Goal: Task Accomplishment & Management: Use online tool/utility

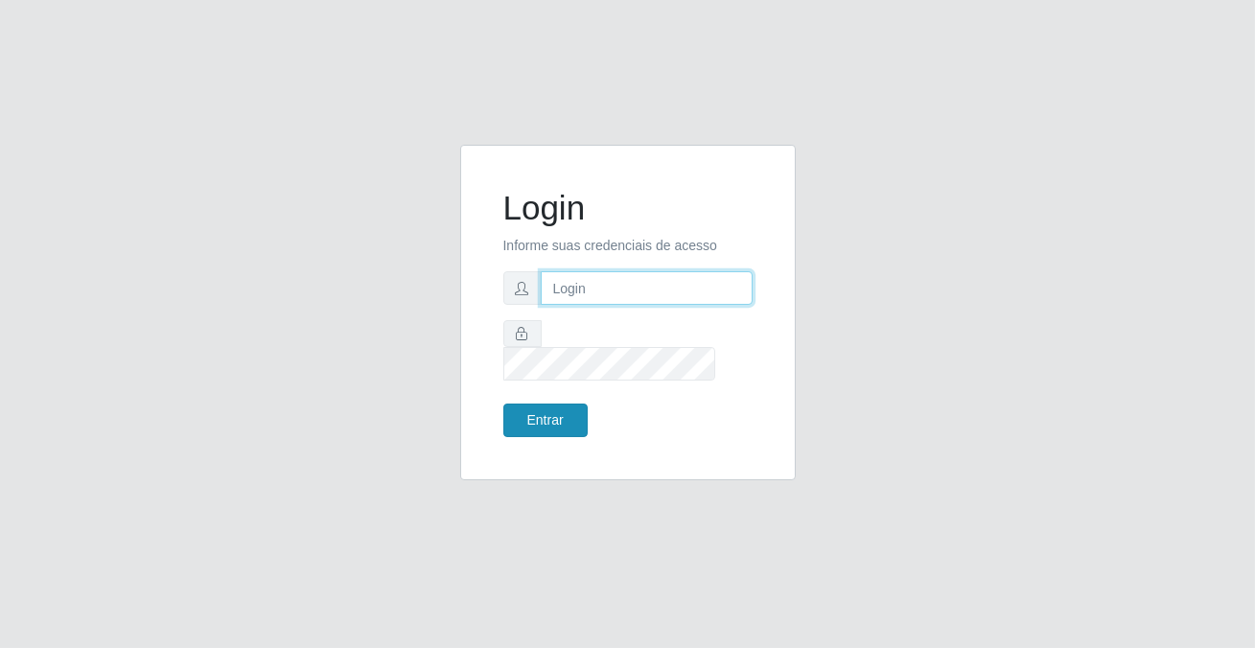
type input "[PERSON_NAME][EMAIL_ADDRESS][DOMAIN_NAME]"
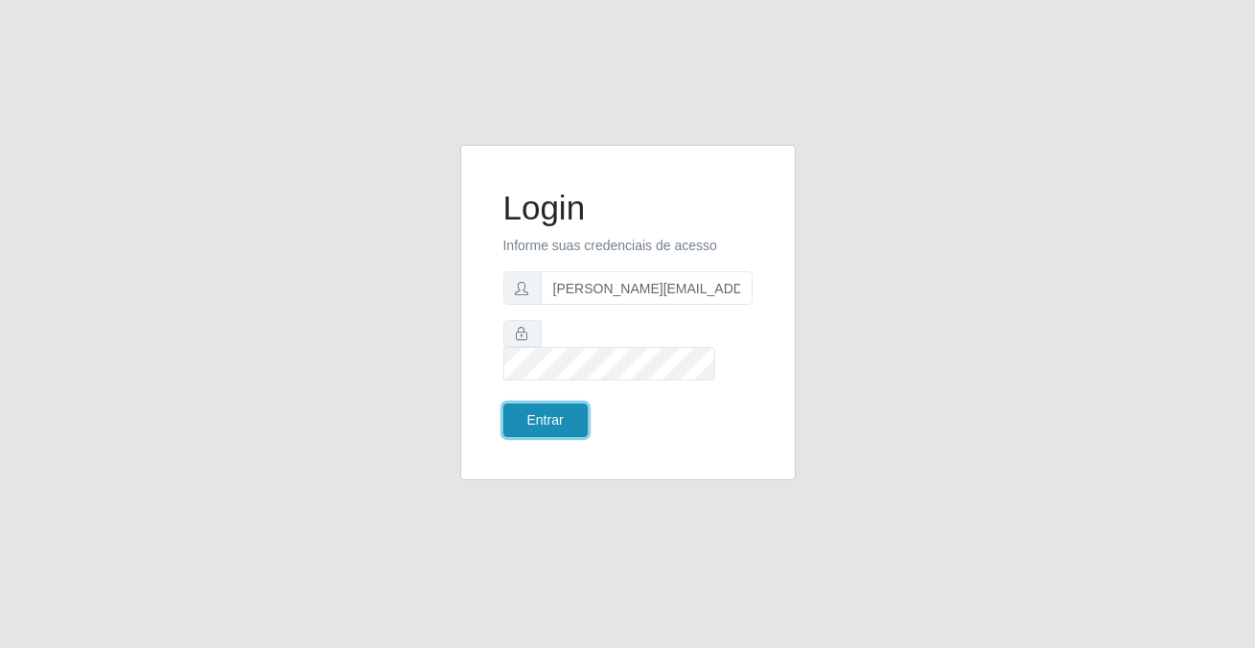
click at [561, 414] on button "Entrar" at bounding box center [545, 421] width 84 height 34
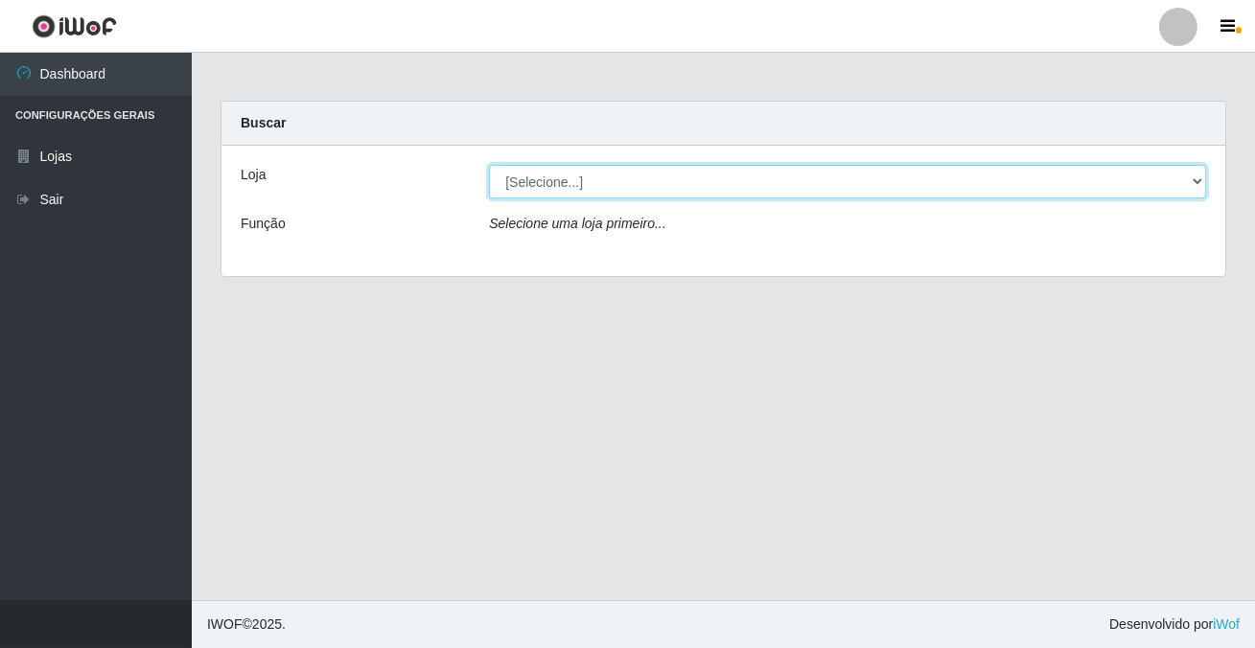
click at [920, 174] on select "[Selecione...] Rede Potiguar 2 - Macaíba" at bounding box center [847, 182] width 717 height 34
select select "101"
click at [489, 165] on select "[Selecione...] Rede Potiguar 2 - Macaíba" at bounding box center [847, 182] width 717 height 34
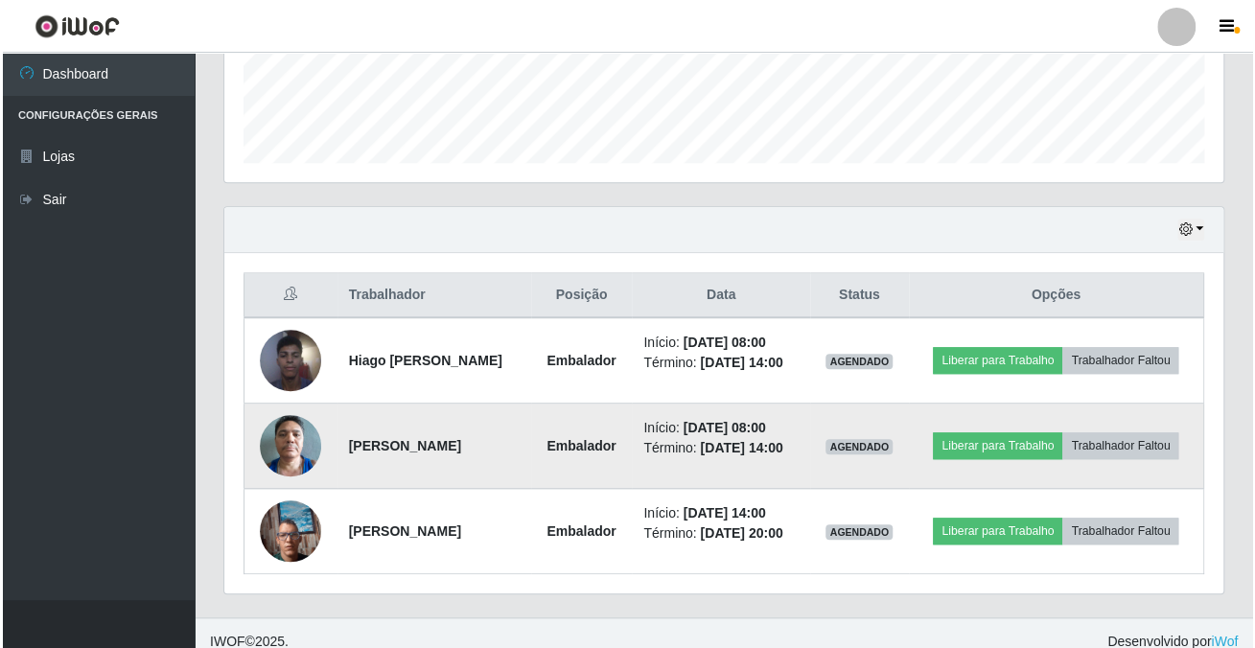
scroll to position [537, 0]
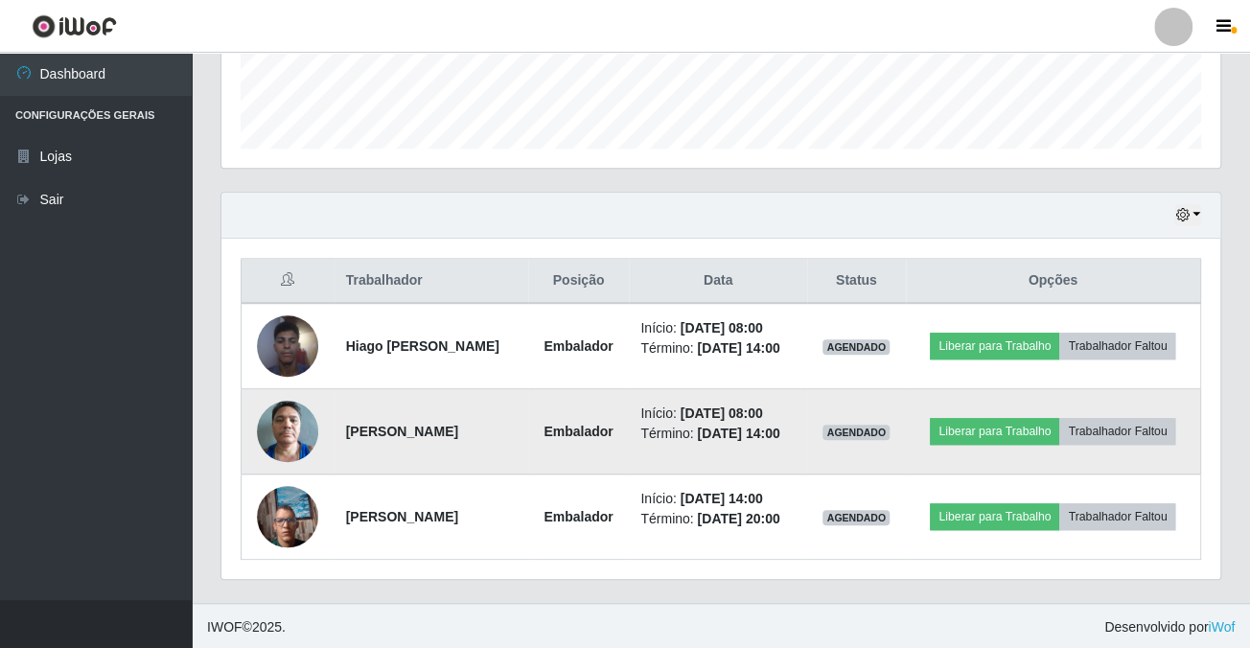
click at [268, 431] on img at bounding box center [287, 431] width 61 height 82
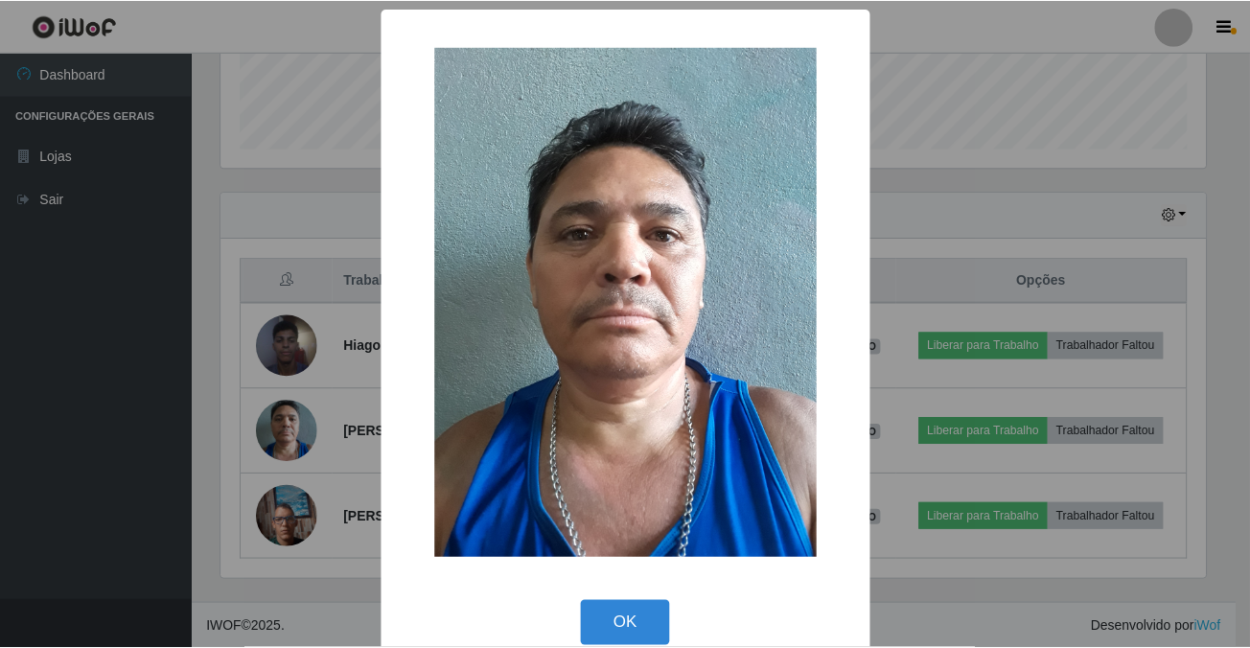
scroll to position [398, 989]
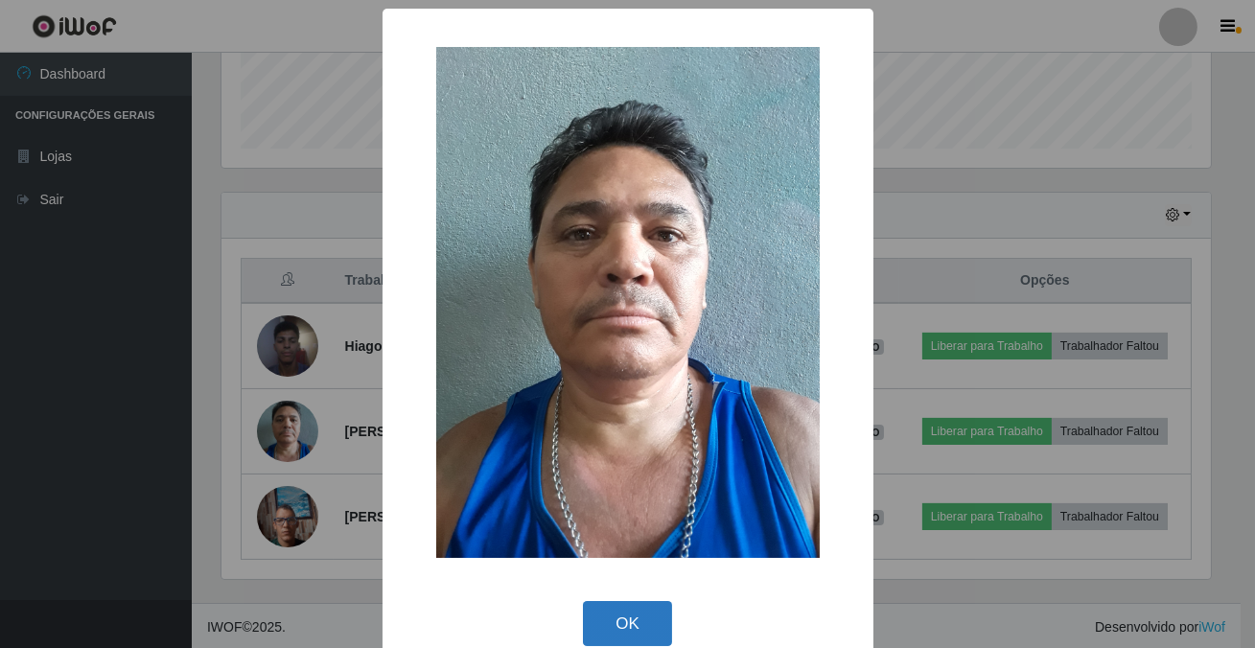
click at [585, 604] on button "OK" at bounding box center [627, 623] width 89 height 45
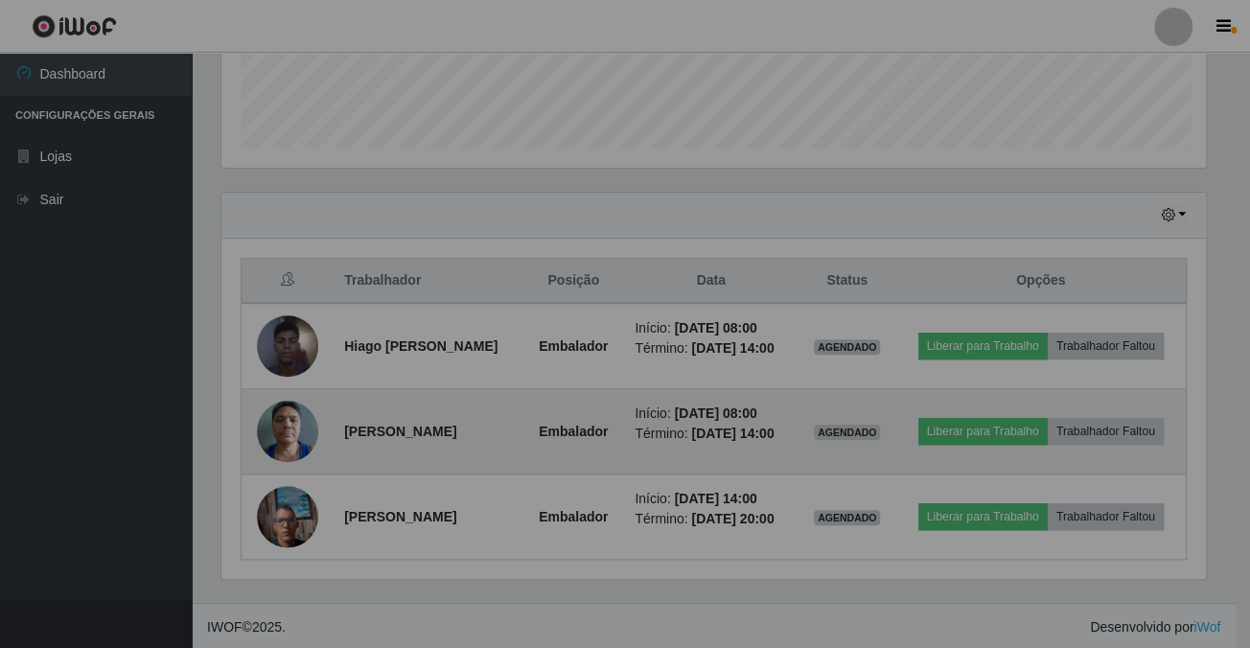
scroll to position [398, 998]
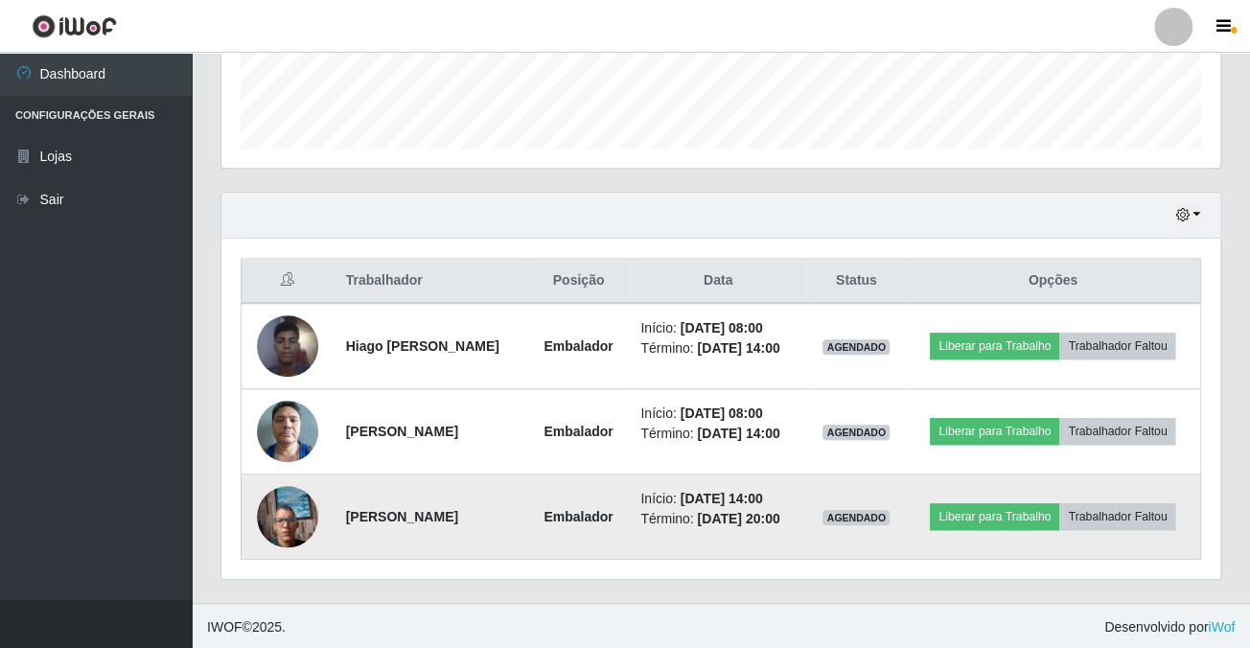
click at [271, 524] on img at bounding box center [287, 517] width 61 height 82
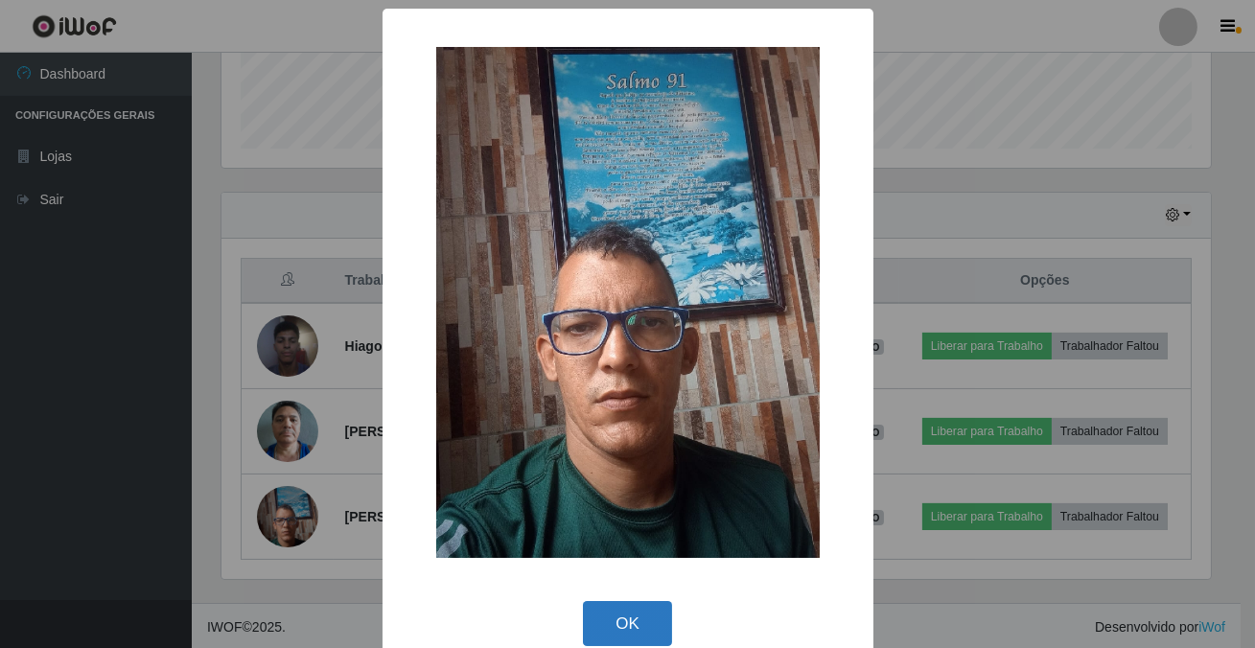
click at [594, 627] on button "OK" at bounding box center [627, 623] width 89 height 45
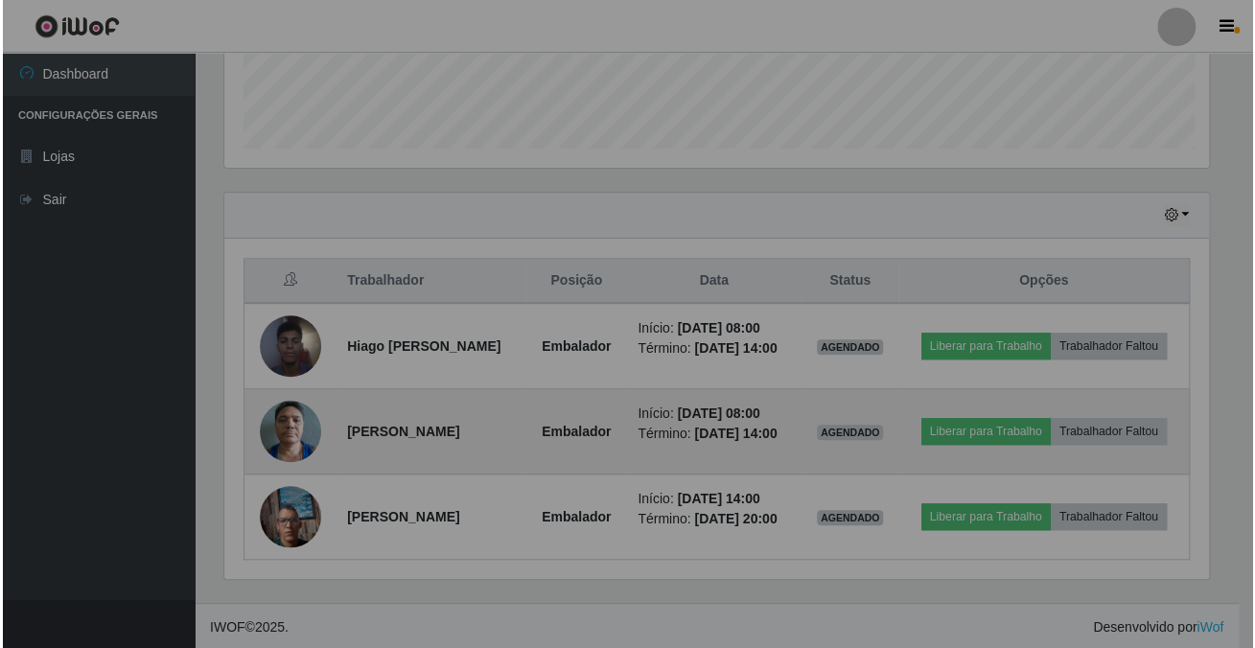
scroll to position [398, 998]
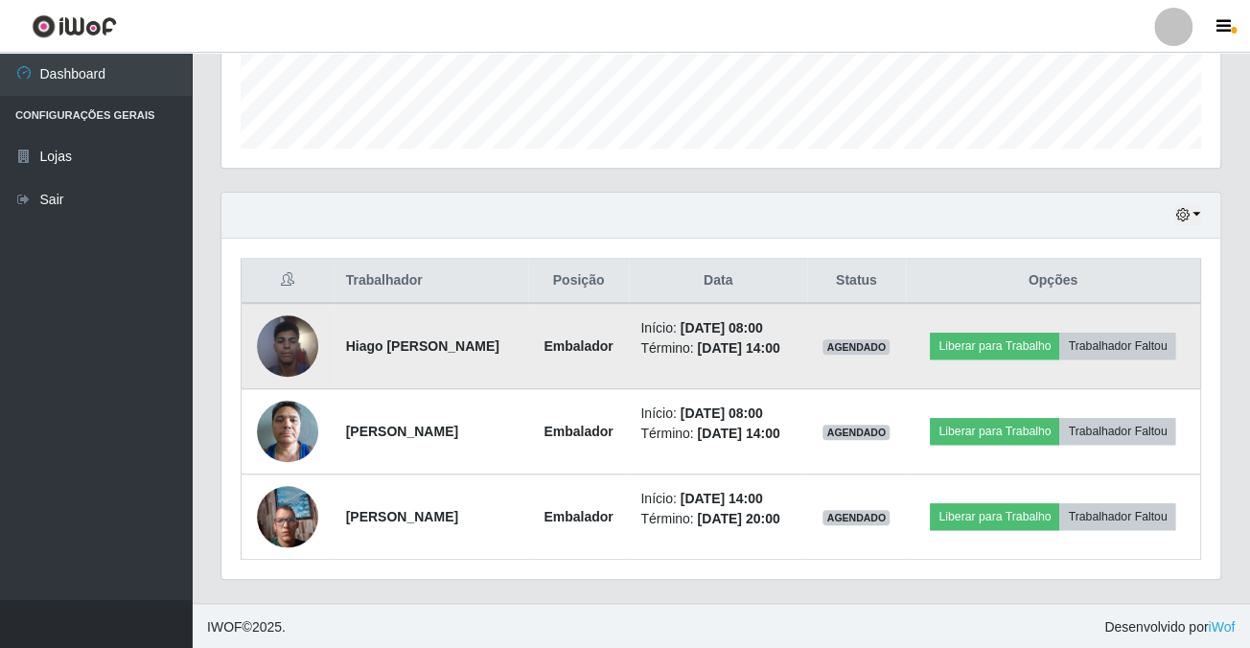
click at [272, 333] on img at bounding box center [287, 346] width 61 height 82
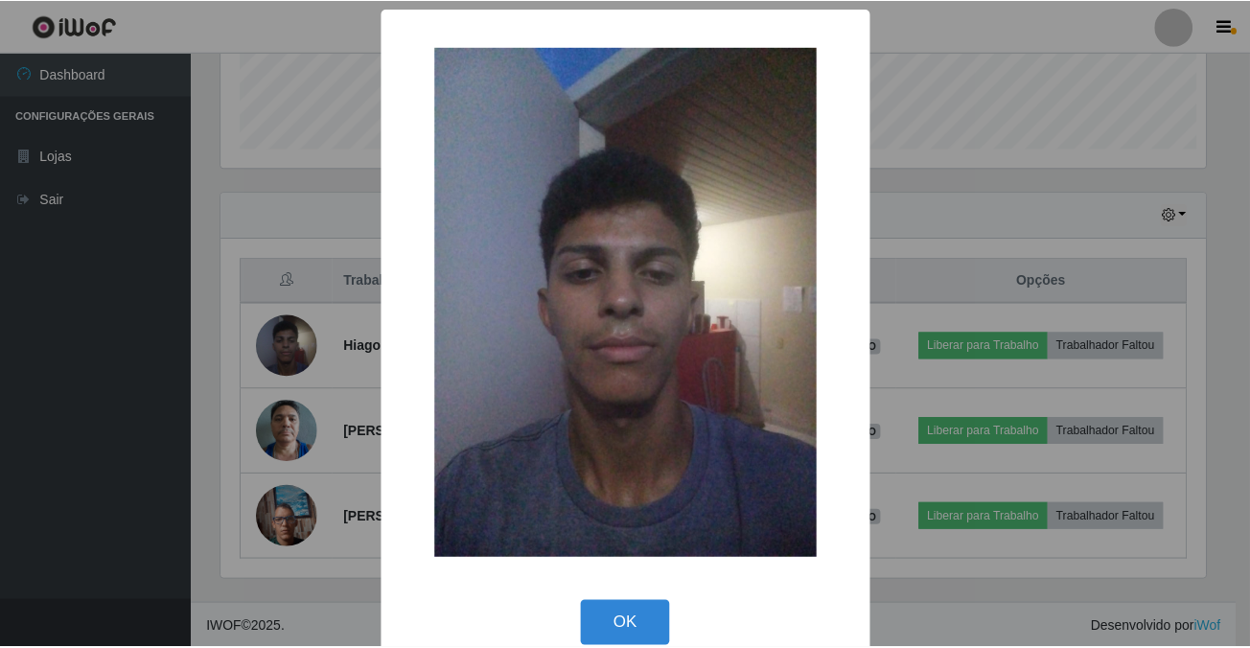
scroll to position [398, 989]
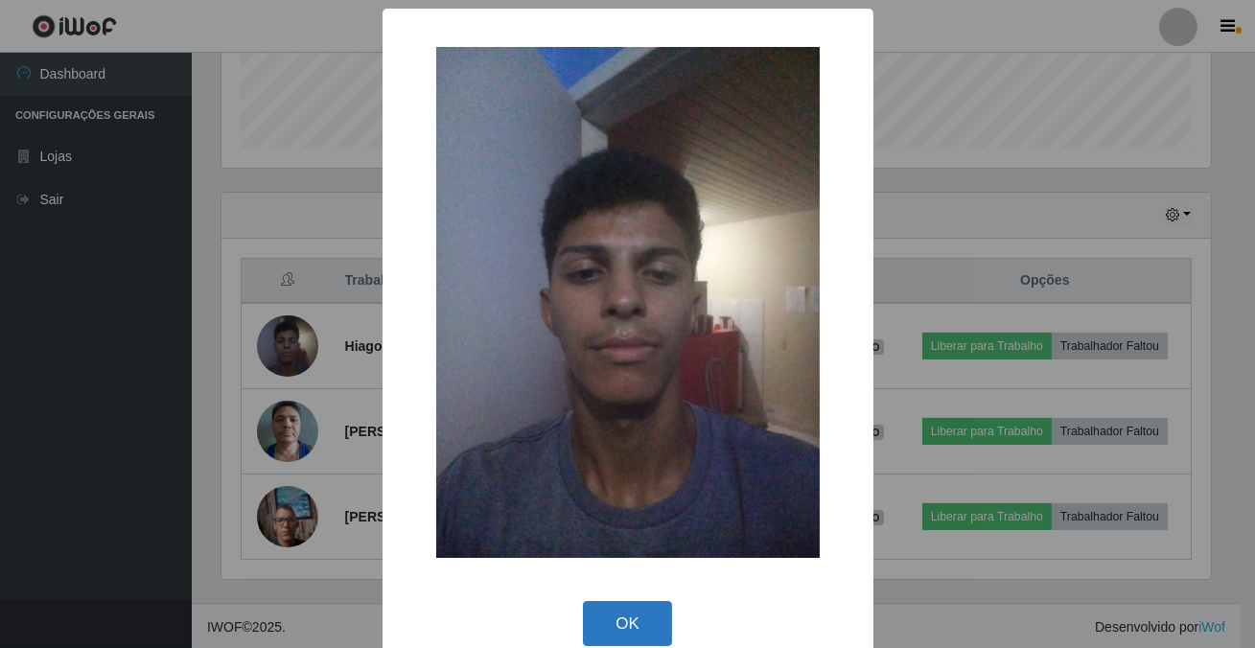
click at [602, 620] on button "OK" at bounding box center [627, 623] width 89 height 45
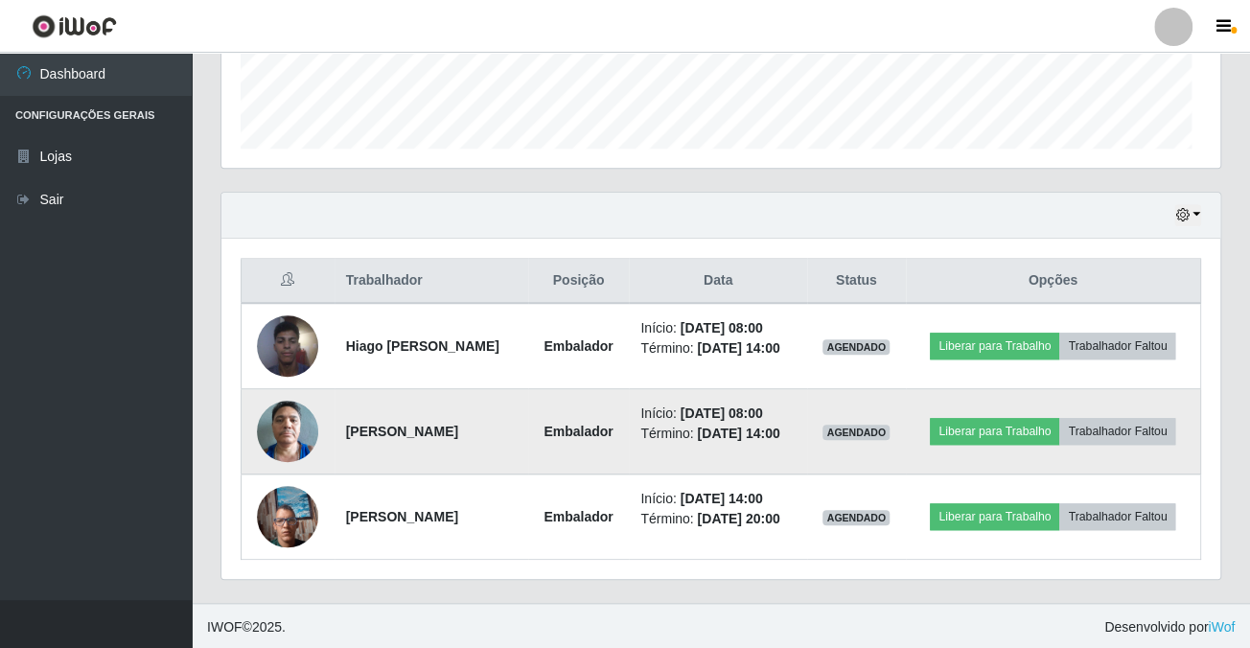
scroll to position [398, 998]
